Goal: Information Seeking & Learning: Learn about a topic

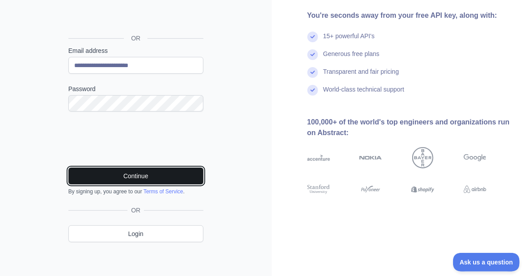
click at [125, 174] on button "Continue" at bounding box center [135, 175] width 135 height 17
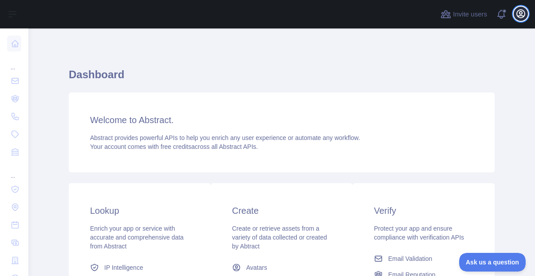
click at [524, 17] on icon "button" at bounding box center [521, 14] width 8 height 8
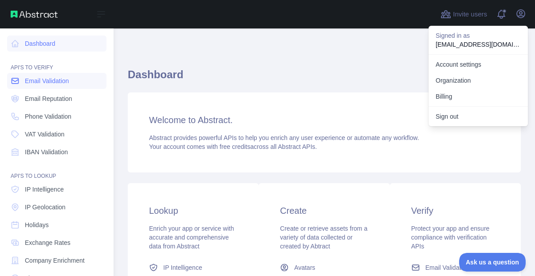
click at [54, 81] on span "Email Validation" at bounding box center [47, 80] width 44 height 9
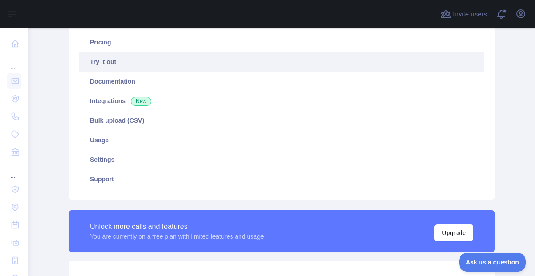
scroll to position [90, 0]
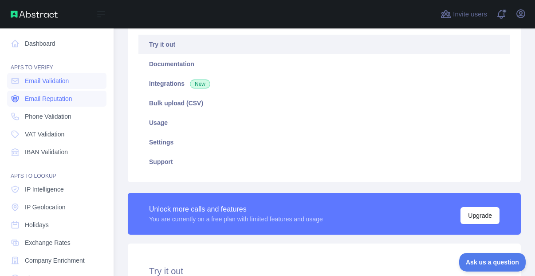
click at [56, 97] on span "Email Reputation" at bounding box center [48, 98] width 47 height 9
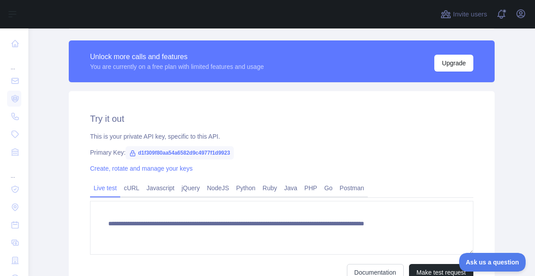
scroll to position [243, 0]
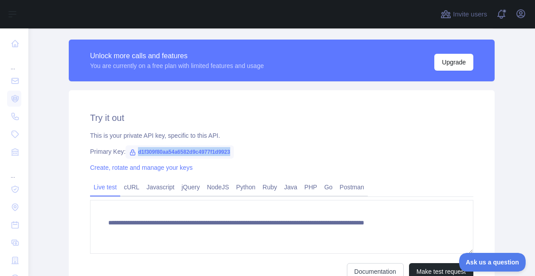
drag, startPoint x: 230, startPoint y: 152, endPoint x: 126, endPoint y: 156, distance: 103.9
click at [126, 156] on span "d1f309f80aa54a6582d9c4977f1d9923" at bounding box center [180, 151] width 108 height 13
copy span "d1f309f80aa54a6582d9c4977f1d9923"
click at [509, 99] on main "**********" at bounding box center [281, 151] width 507 height 247
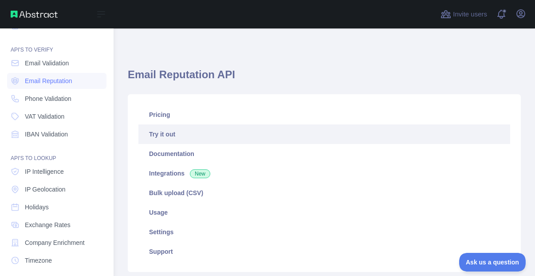
scroll to position [0, 0]
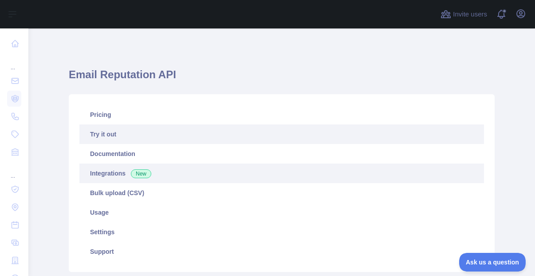
click at [215, 171] on link "Integrations New" at bounding box center [281, 173] width 405 height 20
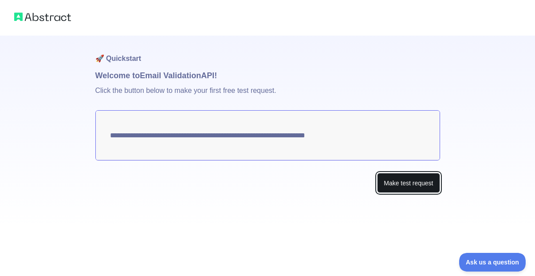
click at [398, 176] on button "Make test request" at bounding box center [408, 183] width 63 height 20
